Goal: Task Accomplishment & Management: Manage account settings

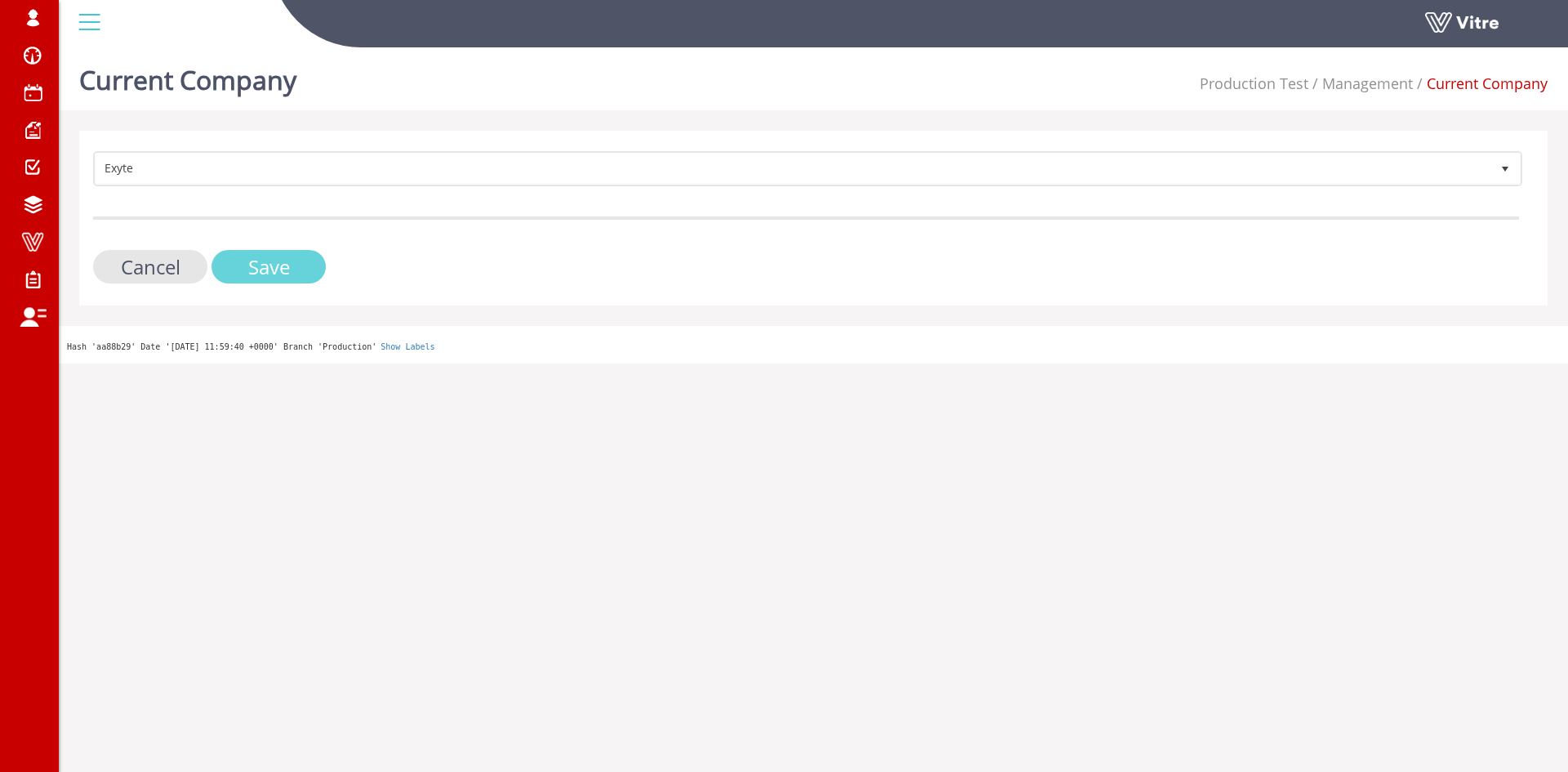
click at [275, 254] on input "Save" at bounding box center [269, 266] width 114 height 33
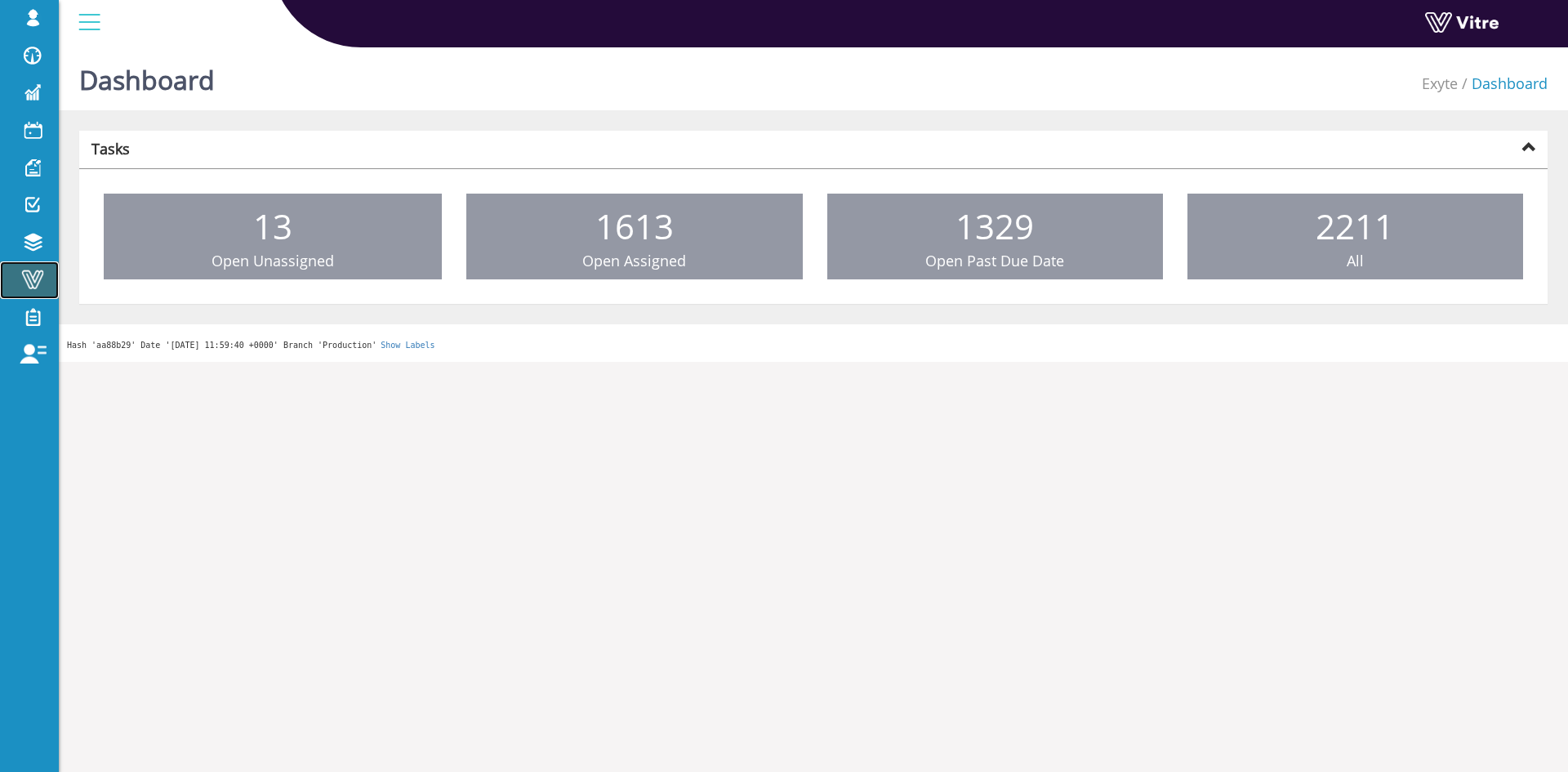
click at [48, 288] on span at bounding box center [32, 279] width 41 height 20
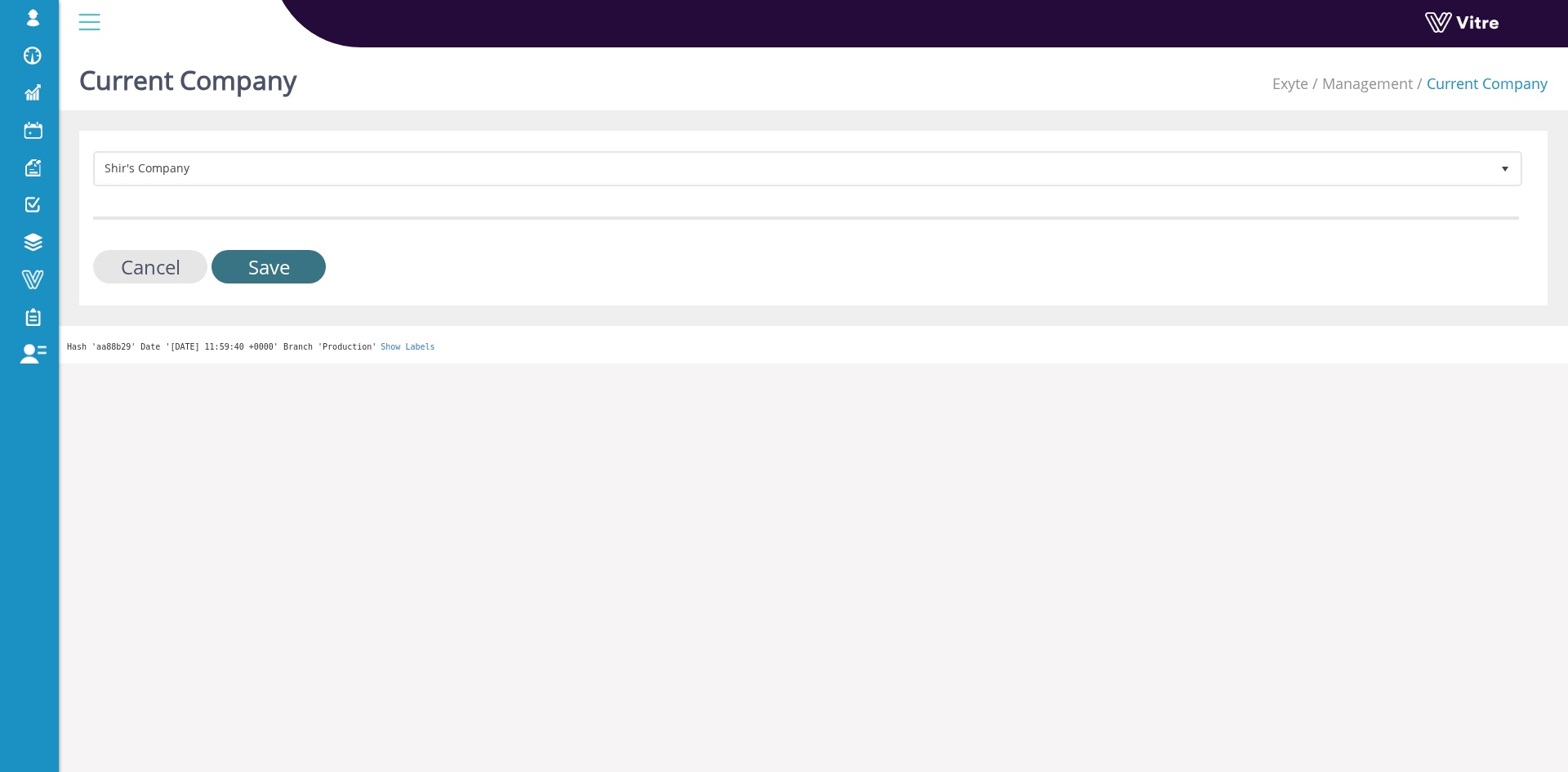
click at [271, 258] on input "Save" at bounding box center [269, 266] width 114 height 33
